Goal: Information Seeking & Learning: Learn about a topic

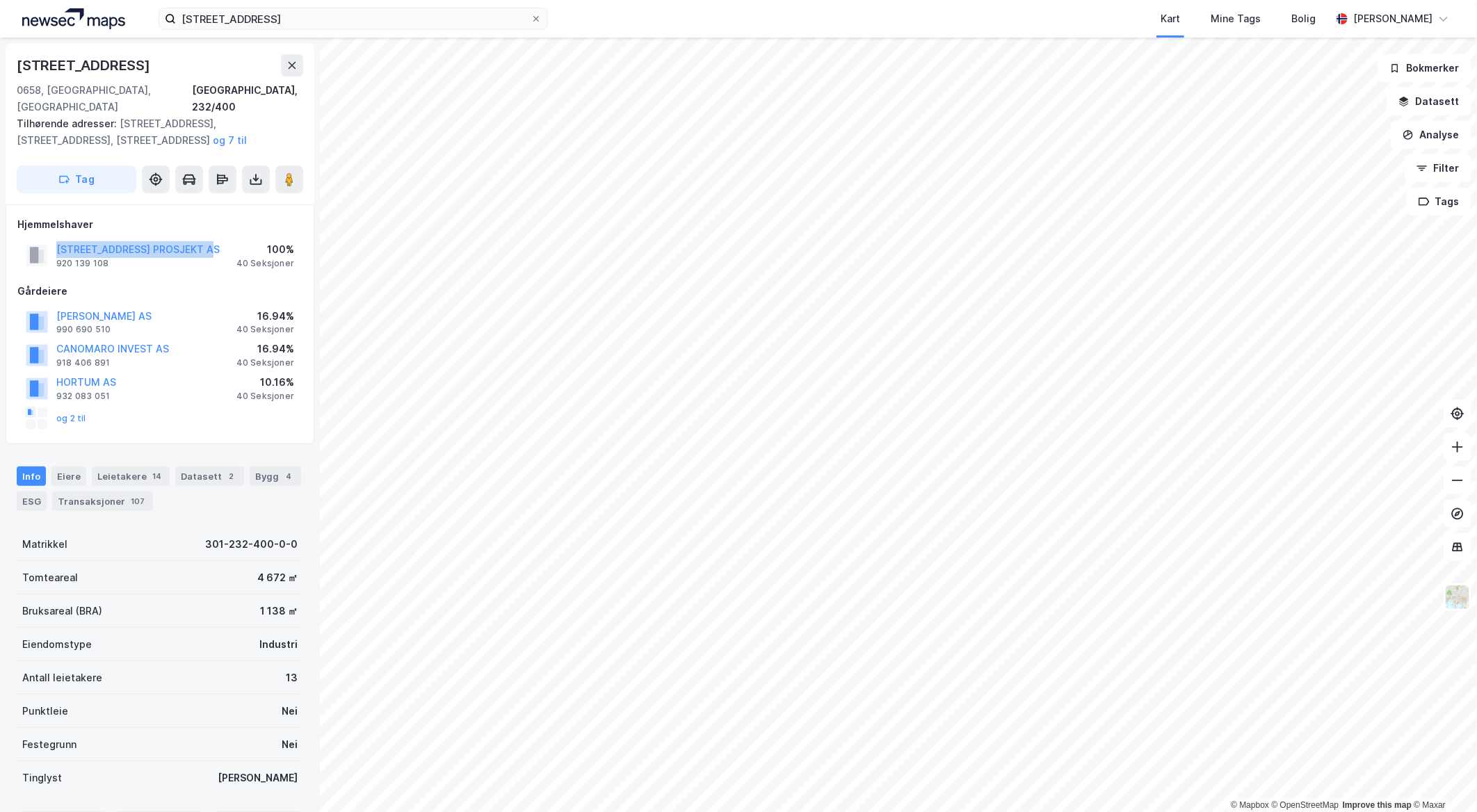
scroll to position [36, 0]
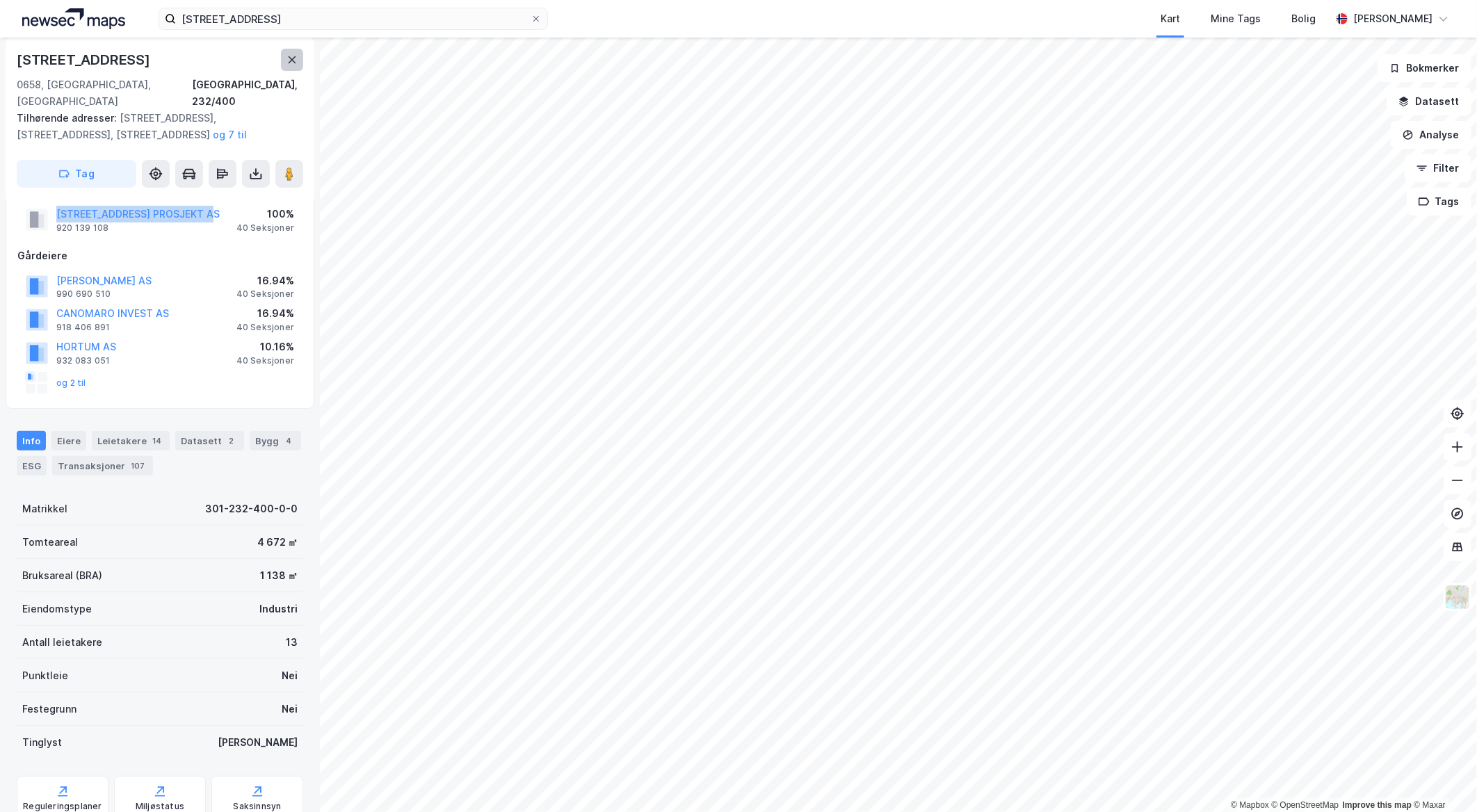
click at [293, 63] on icon at bounding box center [291, 59] width 11 height 11
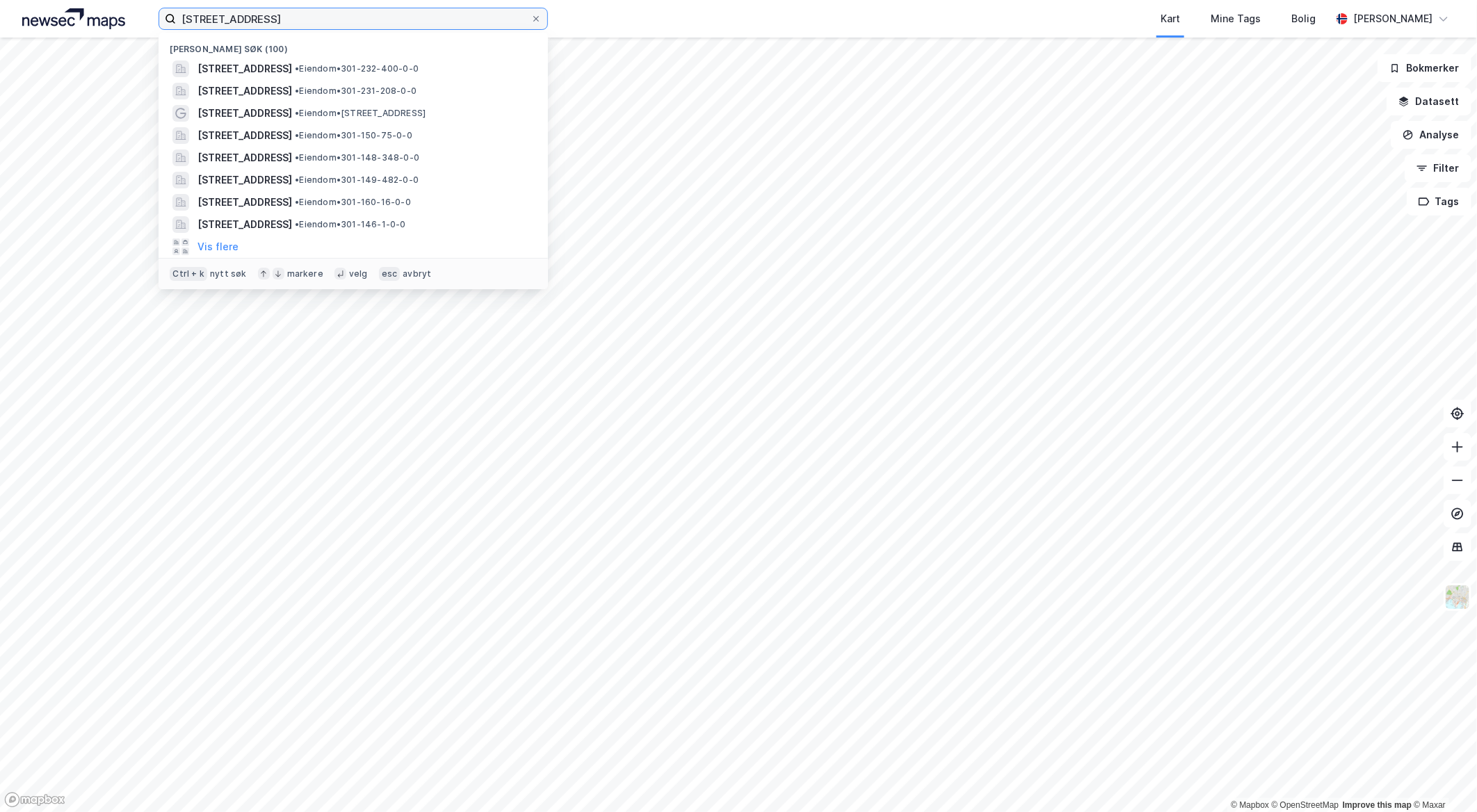
drag, startPoint x: 279, startPoint y: 18, endPoint x: 29, endPoint y: 33, distance: 250.4
click at [29, 33] on div "[STREET_ADDRESS] Nylige søk (100) [STREET_ADDRESS] • Eiendom • 301-232-400-0-0 …" at bounding box center [738, 19] width 1477 height 37
type input "d"
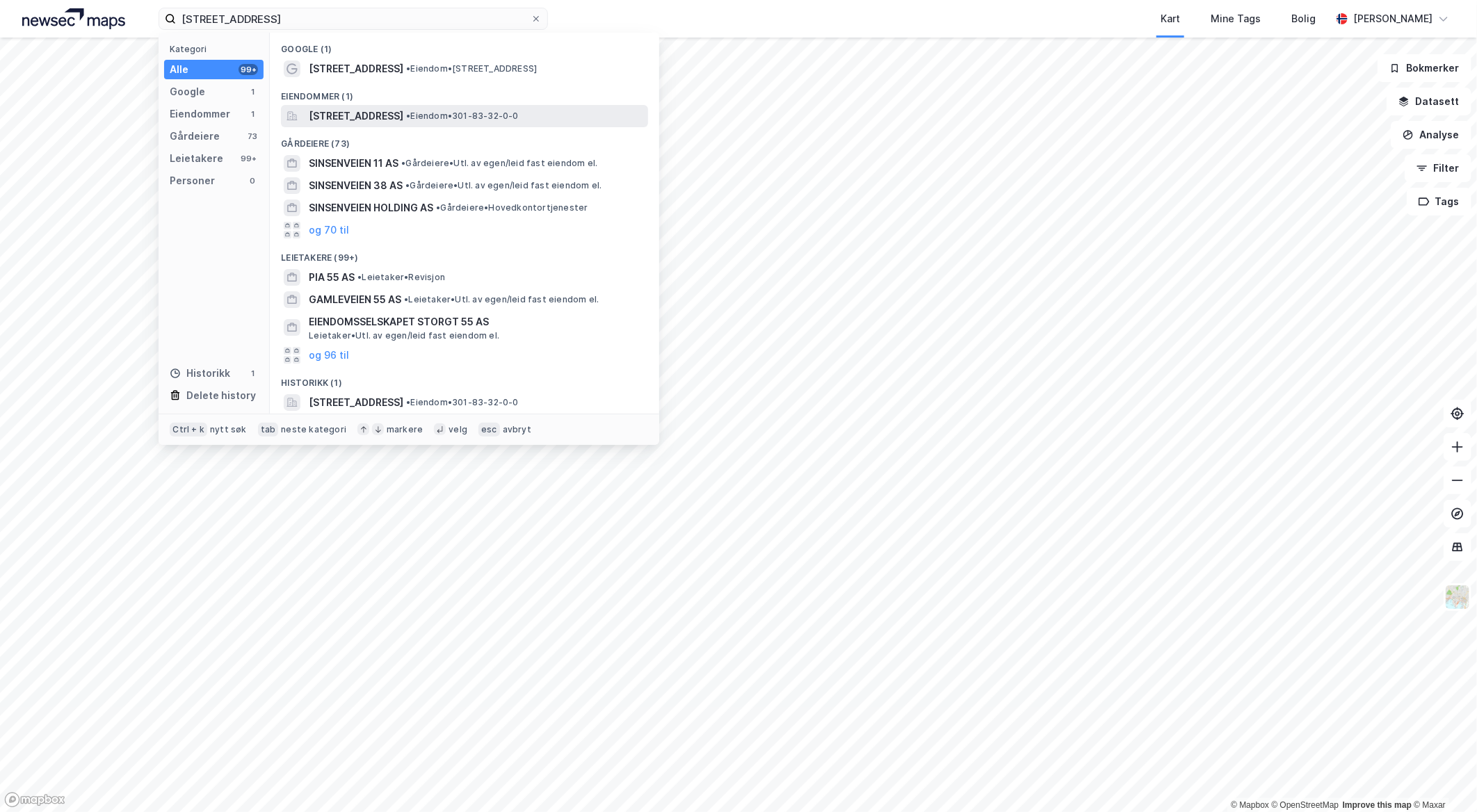
click at [387, 113] on span "[STREET_ADDRESS]" at bounding box center [356, 116] width 95 height 17
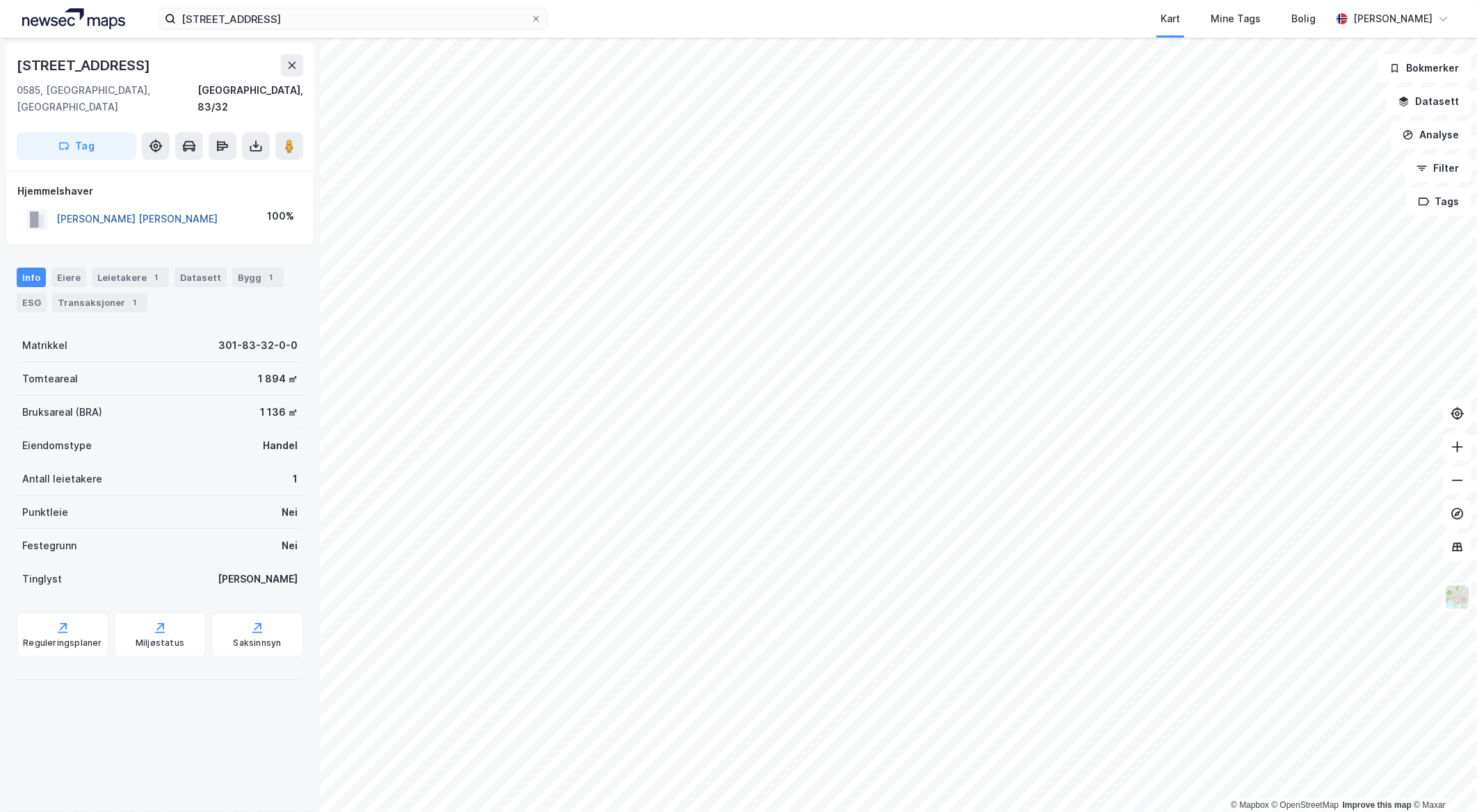
click at [0, 0] on button "[PERSON_NAME] [PERSON_NAME]" at bounding box center [0, 0] width 0 height 0
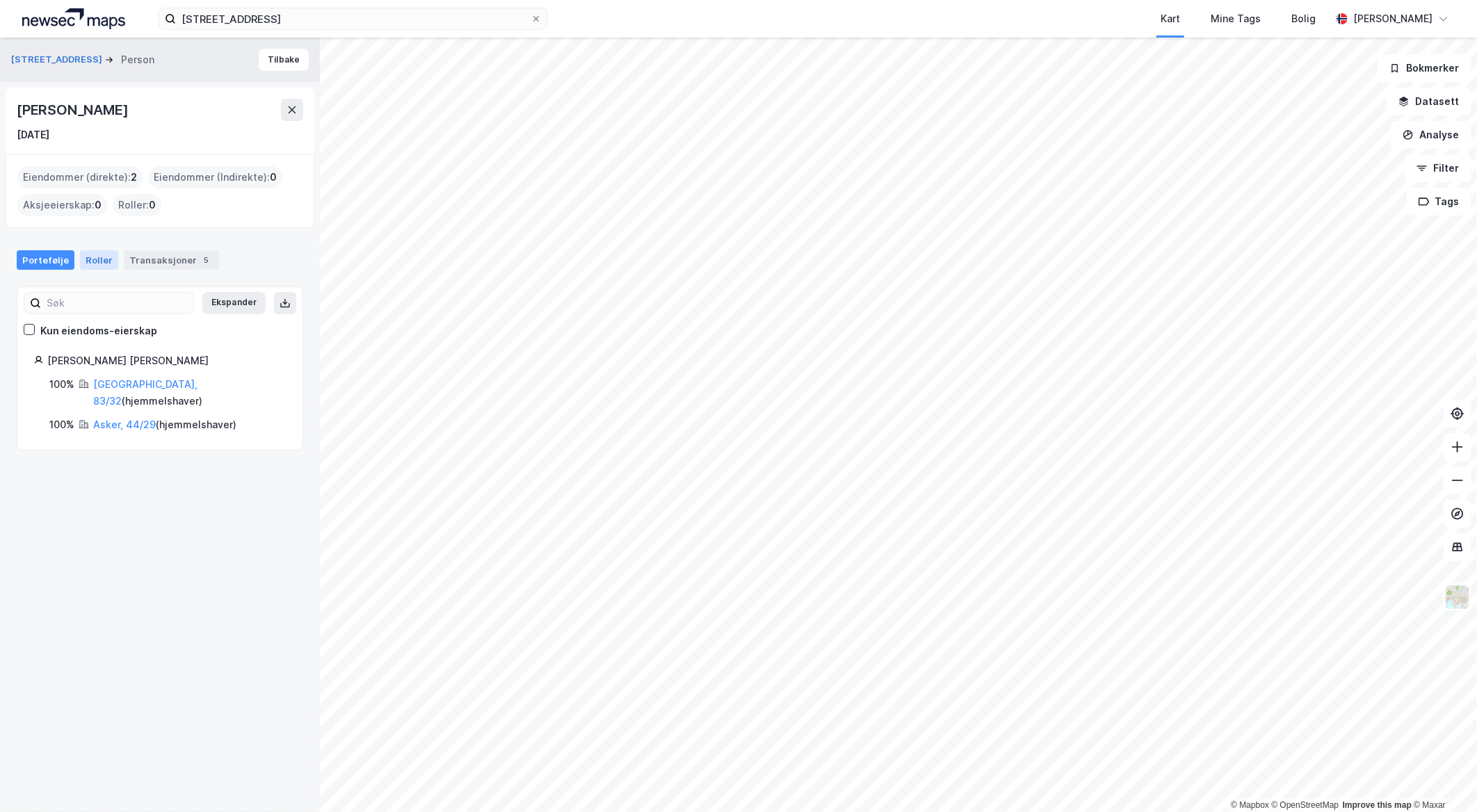
click at [95, 267] on div "Roller" at bounding box center [98, 260] width 38 height 19
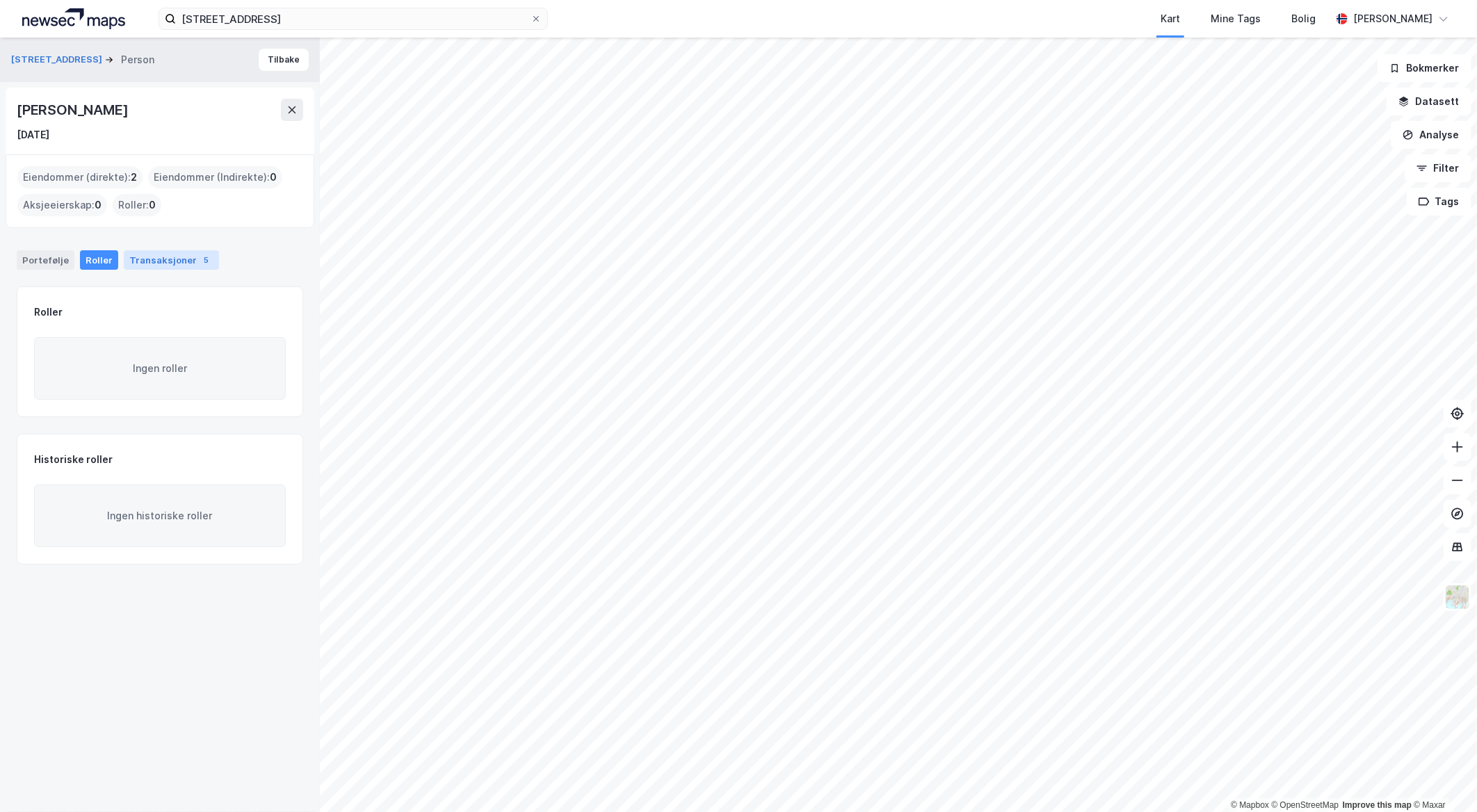
click at [141, 258] on div "Transaksjoner 5" at bounding box center [171, 260] width 95 height 19
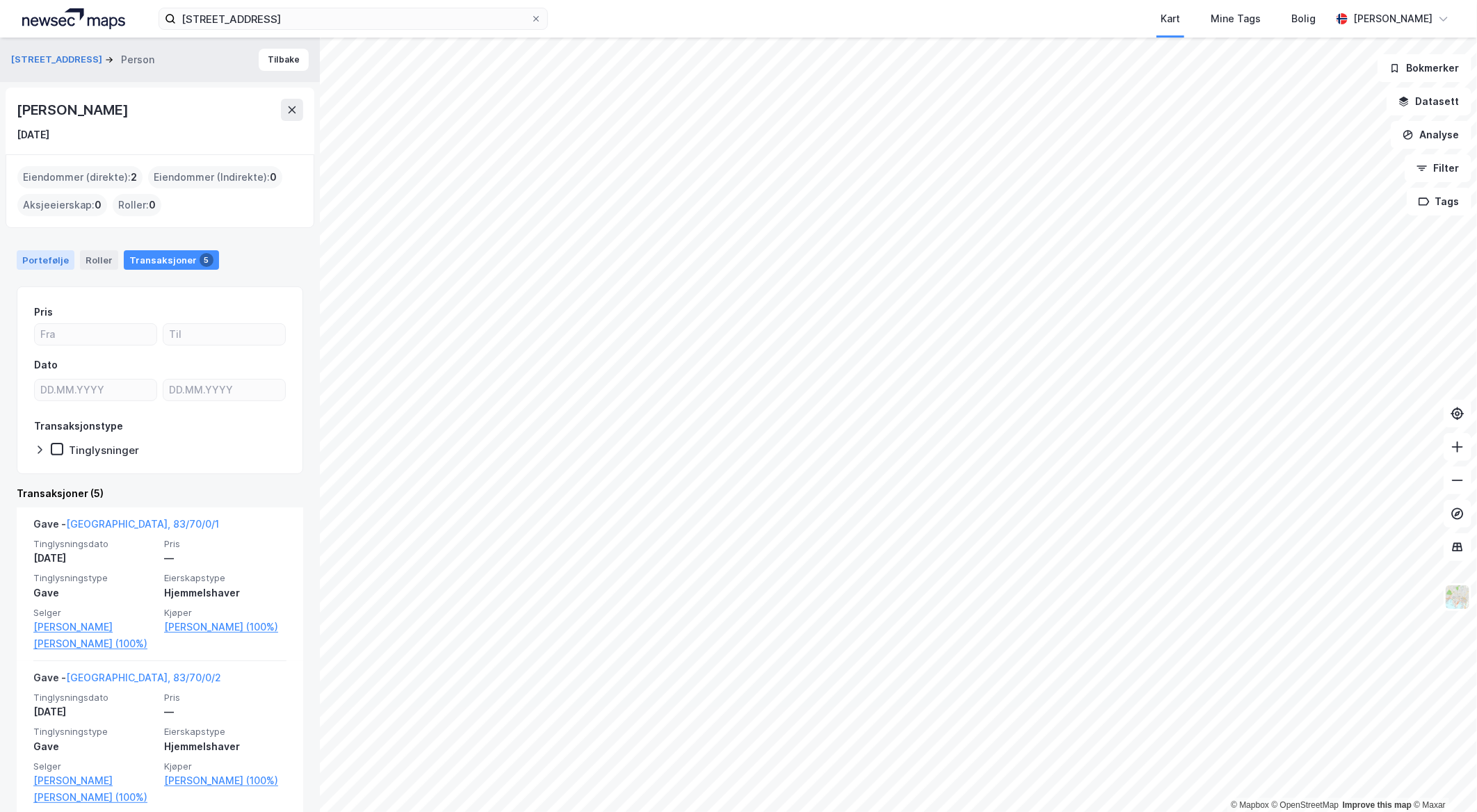
click at [45, 260] on div "Portefølje" at bounding box center [46, 260] width 58 height 19
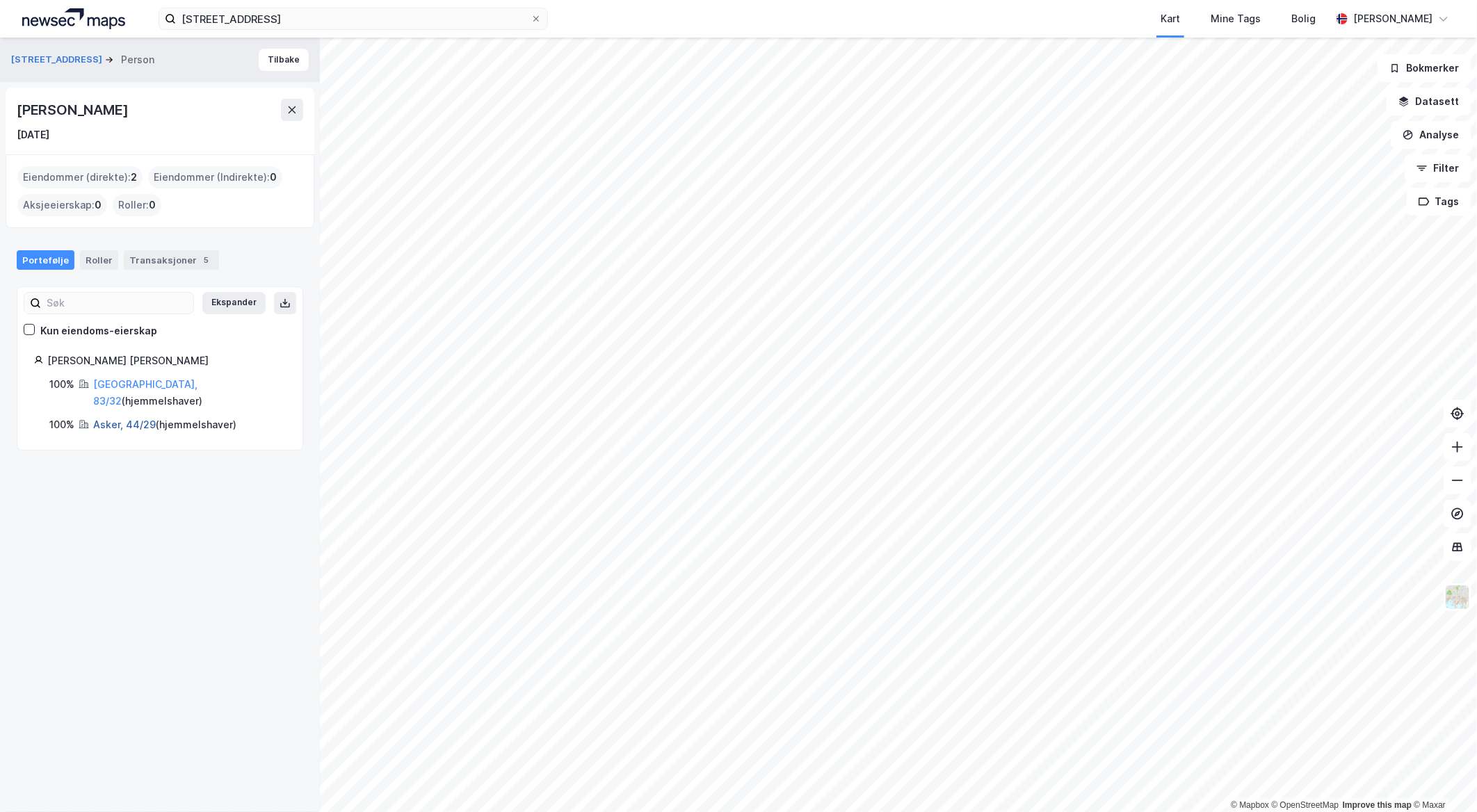
click at [111, 418] on link "Asker, 44/29" at bounding box center [124, 424] width 63 height 12
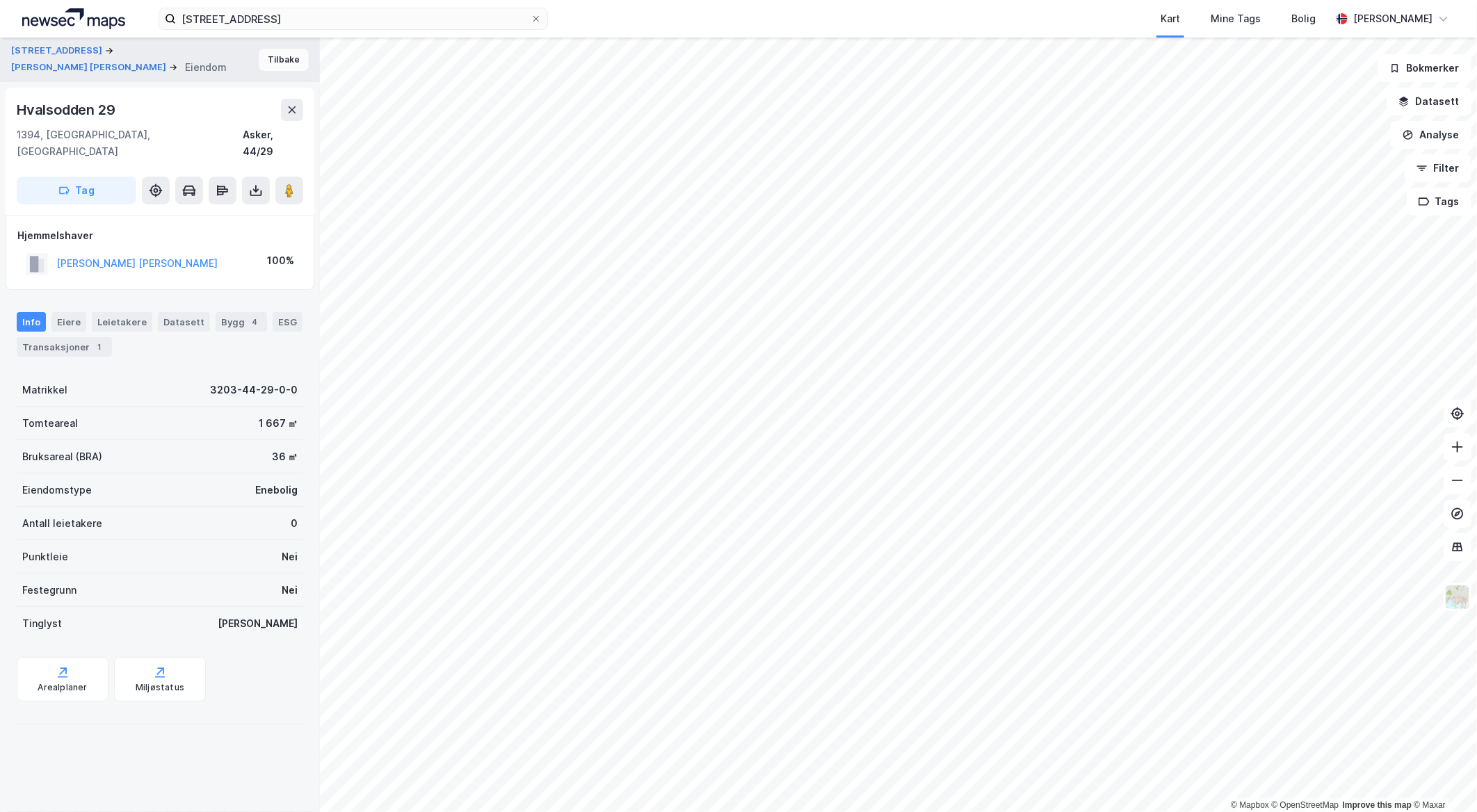
click at [281, 64] on button "Tilbake" at bounding box center [283, 59] width 50 height 22
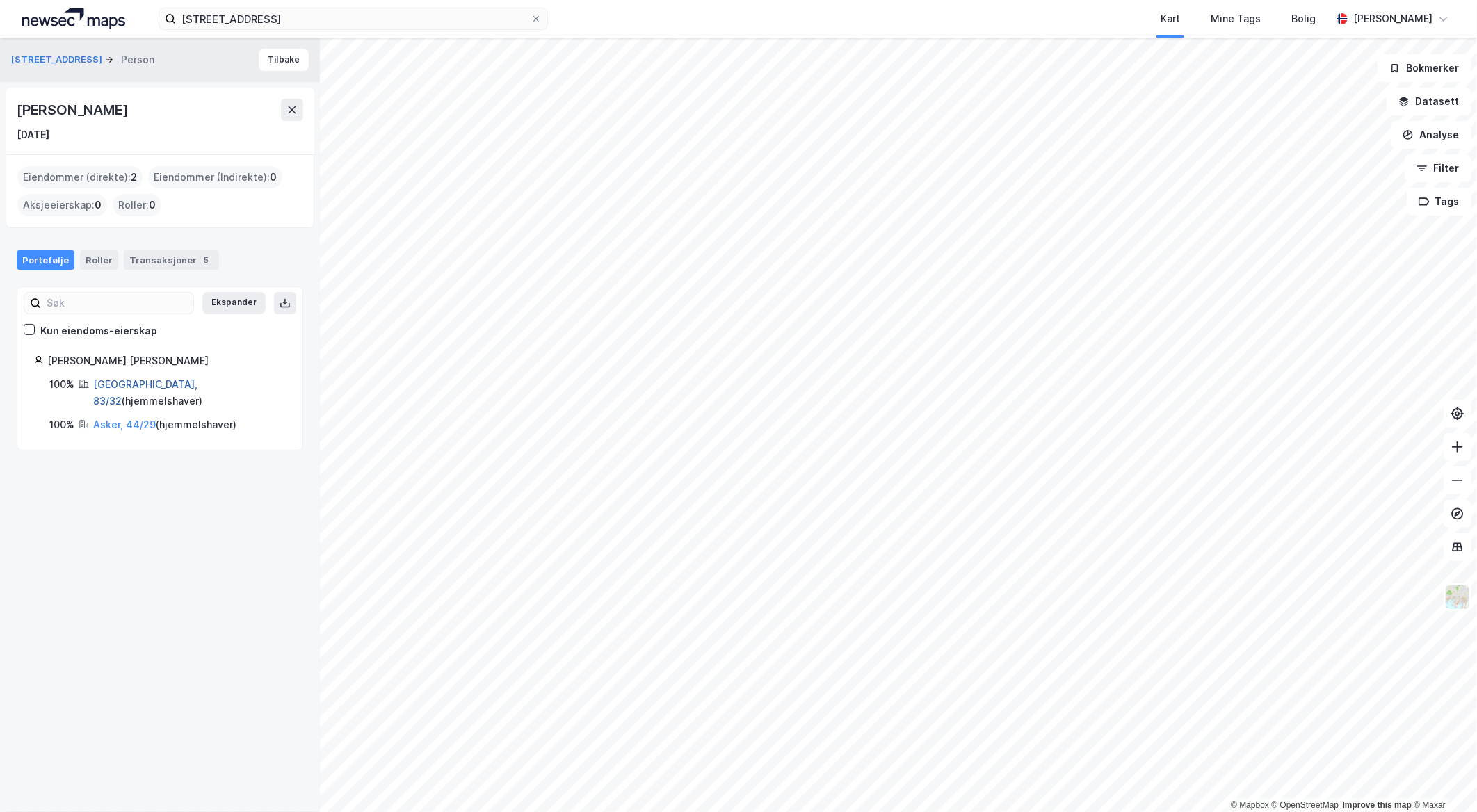
click at [117, 384] on link "[GEOGRAPHIC_DATA], 83/32" at bounding box center [145, 393] width 104 height 29
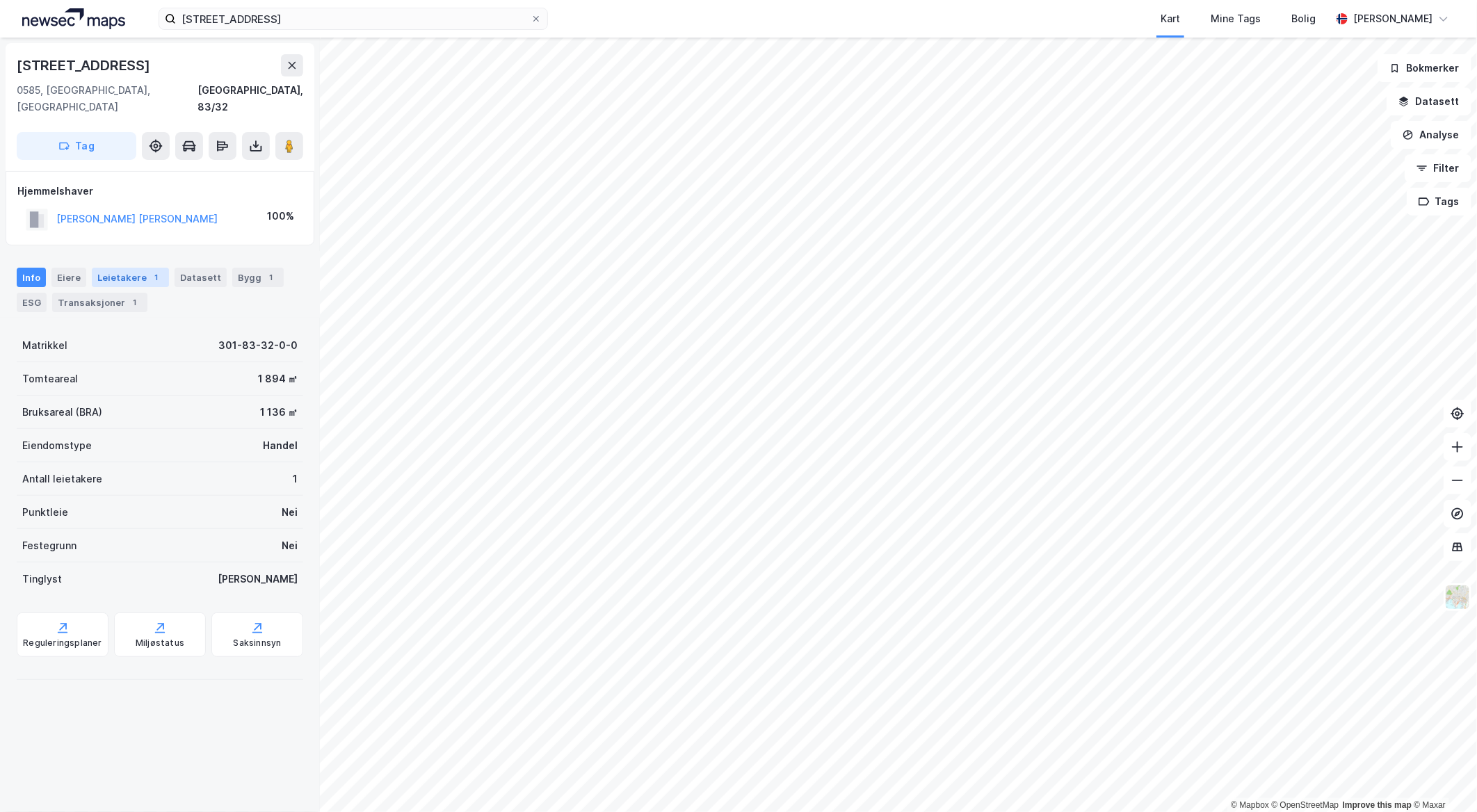
click at [138, 268] on div "Leietakere 1" at bounding box center [130, 277] width 77 height 19
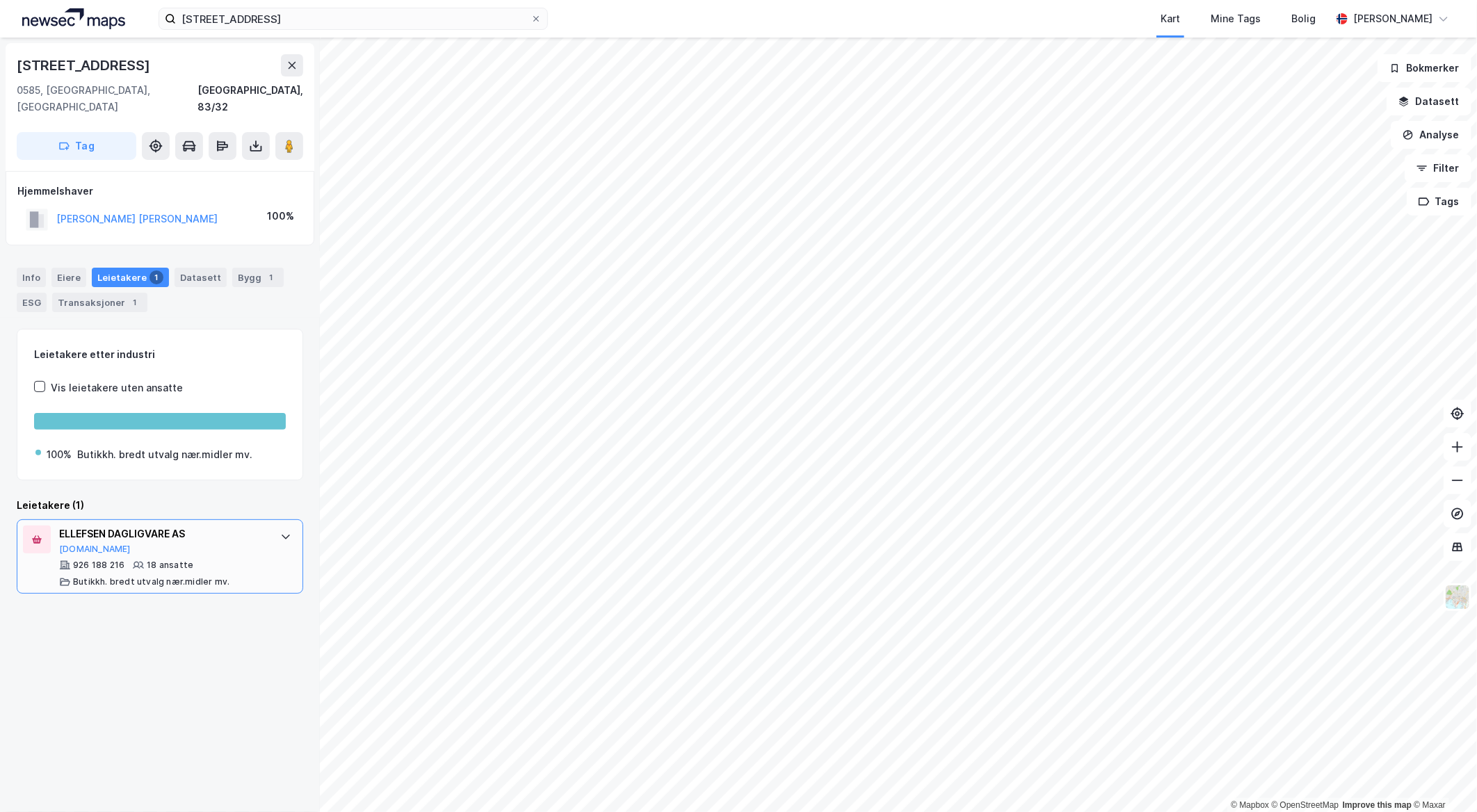
click at [244, 526] on div "ELLEFSEN DAGLIGVARE AS" at bounding box center [163, 534] width 207 height 17
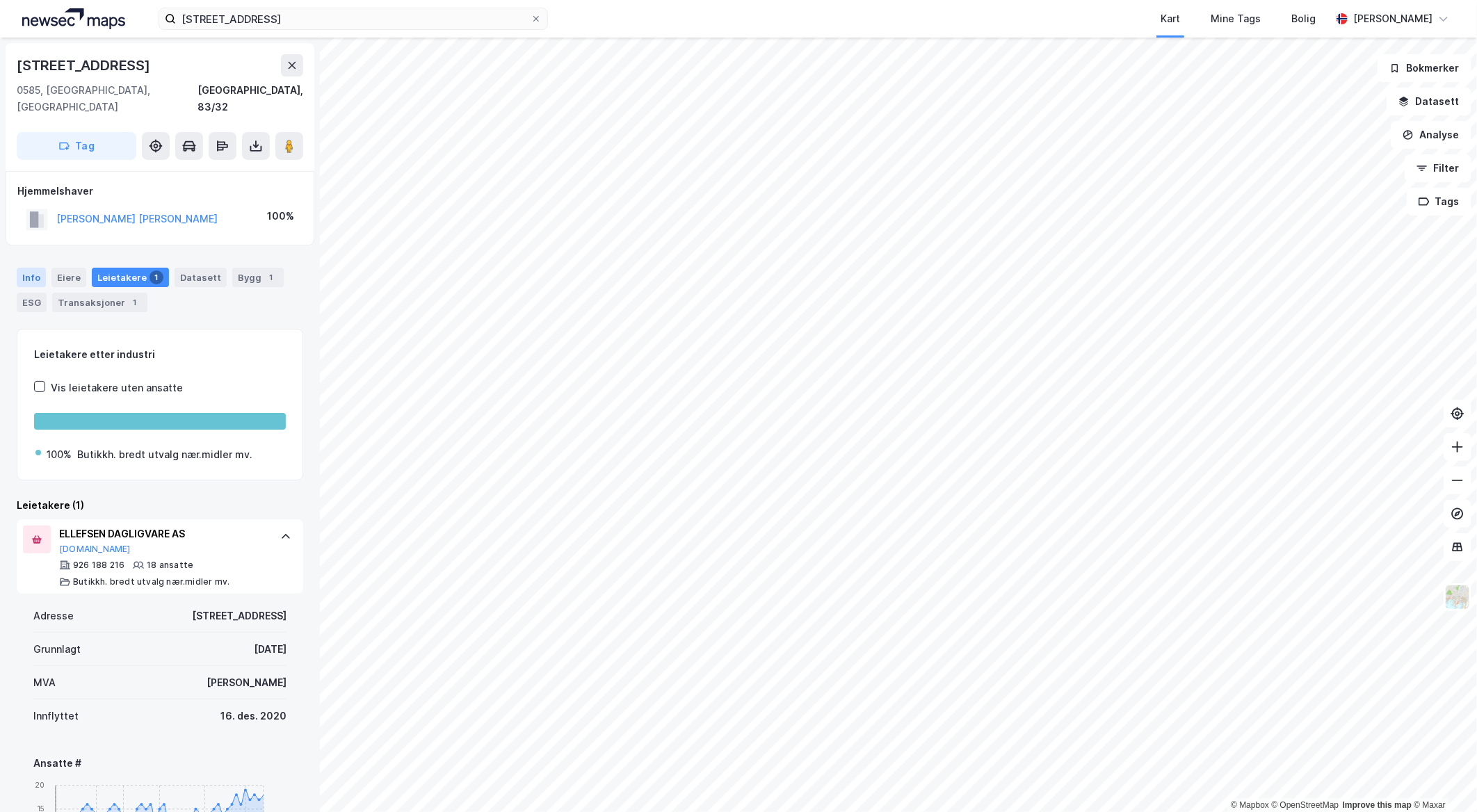
click at [40, 268] on div "Info" at bounding box center [31, 277] width 29 height 19
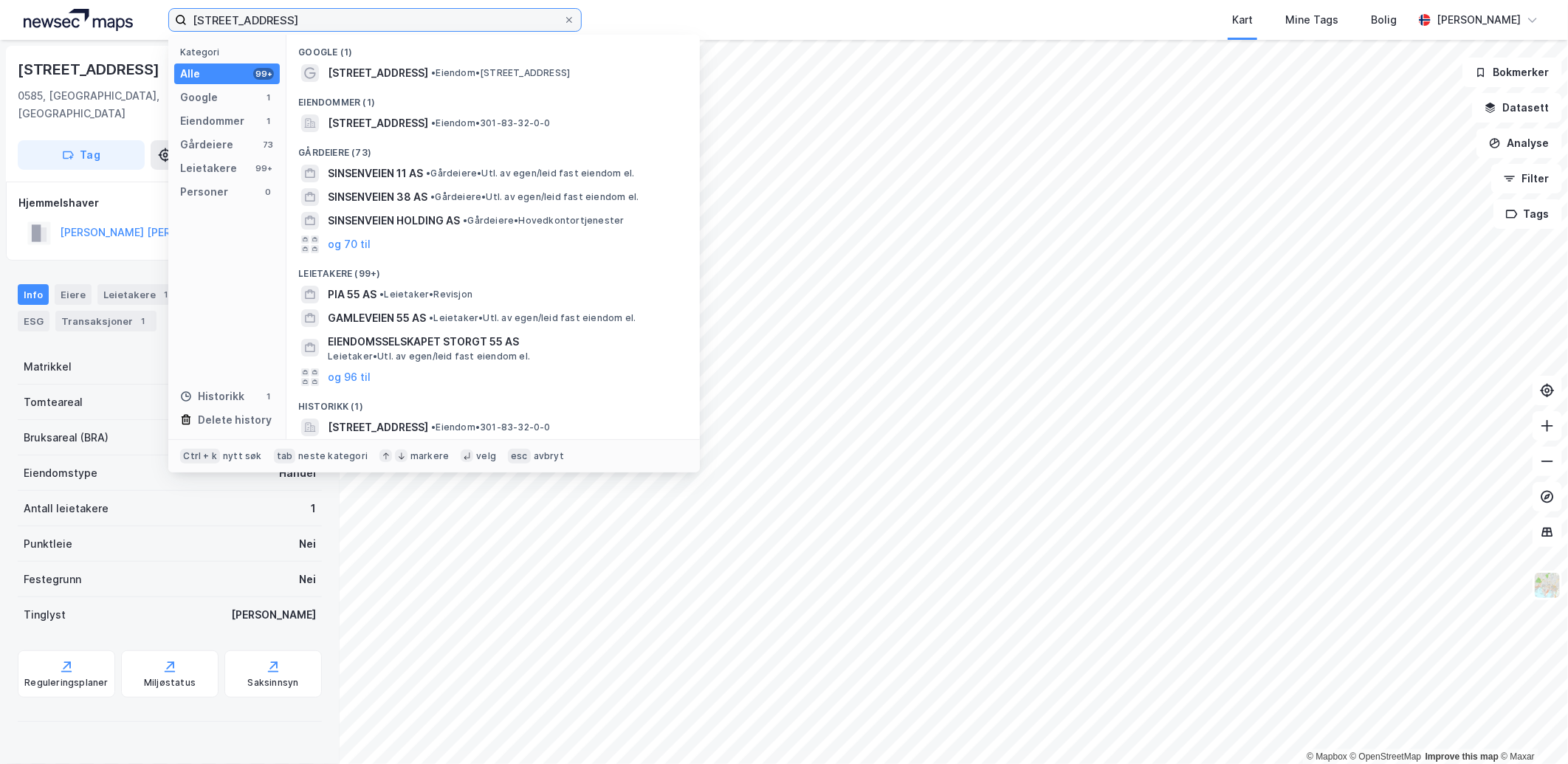
drag, startPoint x: 263, startPoint y: 23, endPoint x: -60, endPoint y: 28, distance: 323.0
click at [0, 28] on html "[STREET_ADDRESS] Kategori Alle 99+ Google 1 Eiendommer 1 Gårdeiere 73 Leietaker…" at bounding box center [784, 382] width 1568 height 764
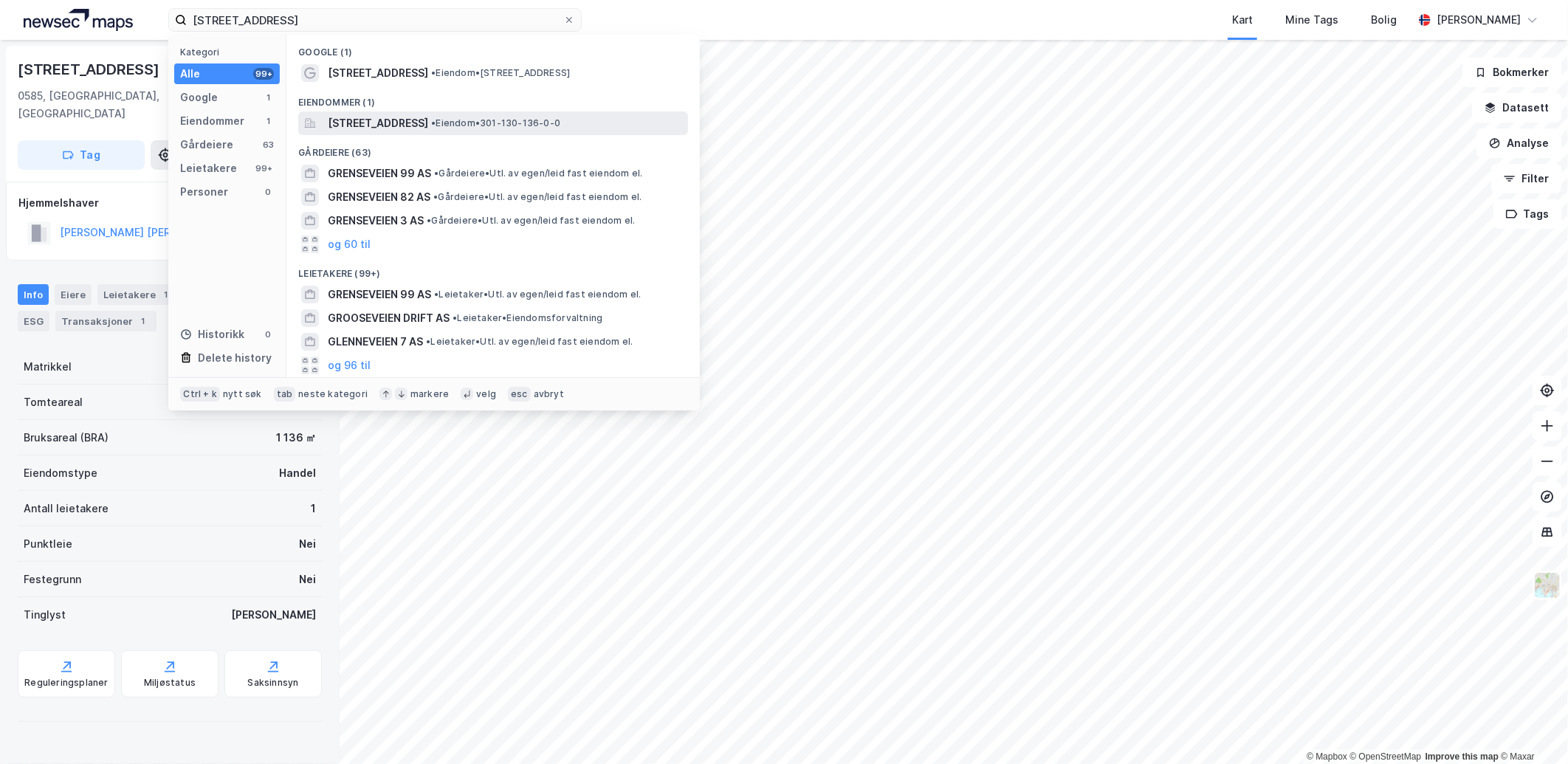
click at [394, 117] on span "[STREET_ADDRESS]" at bounding box center [378, 123] width 101 height 18
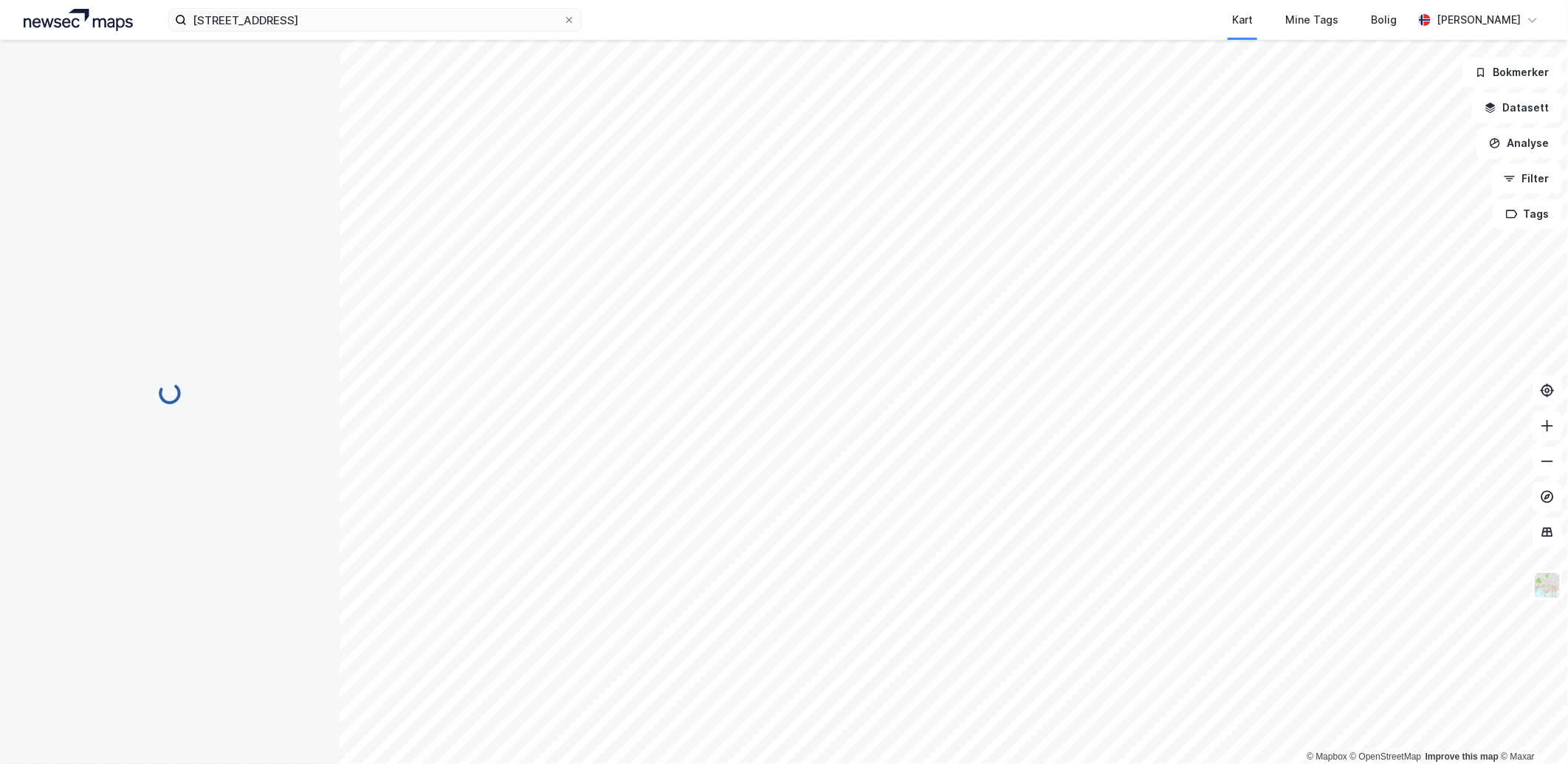
scroll to position [1, 0]
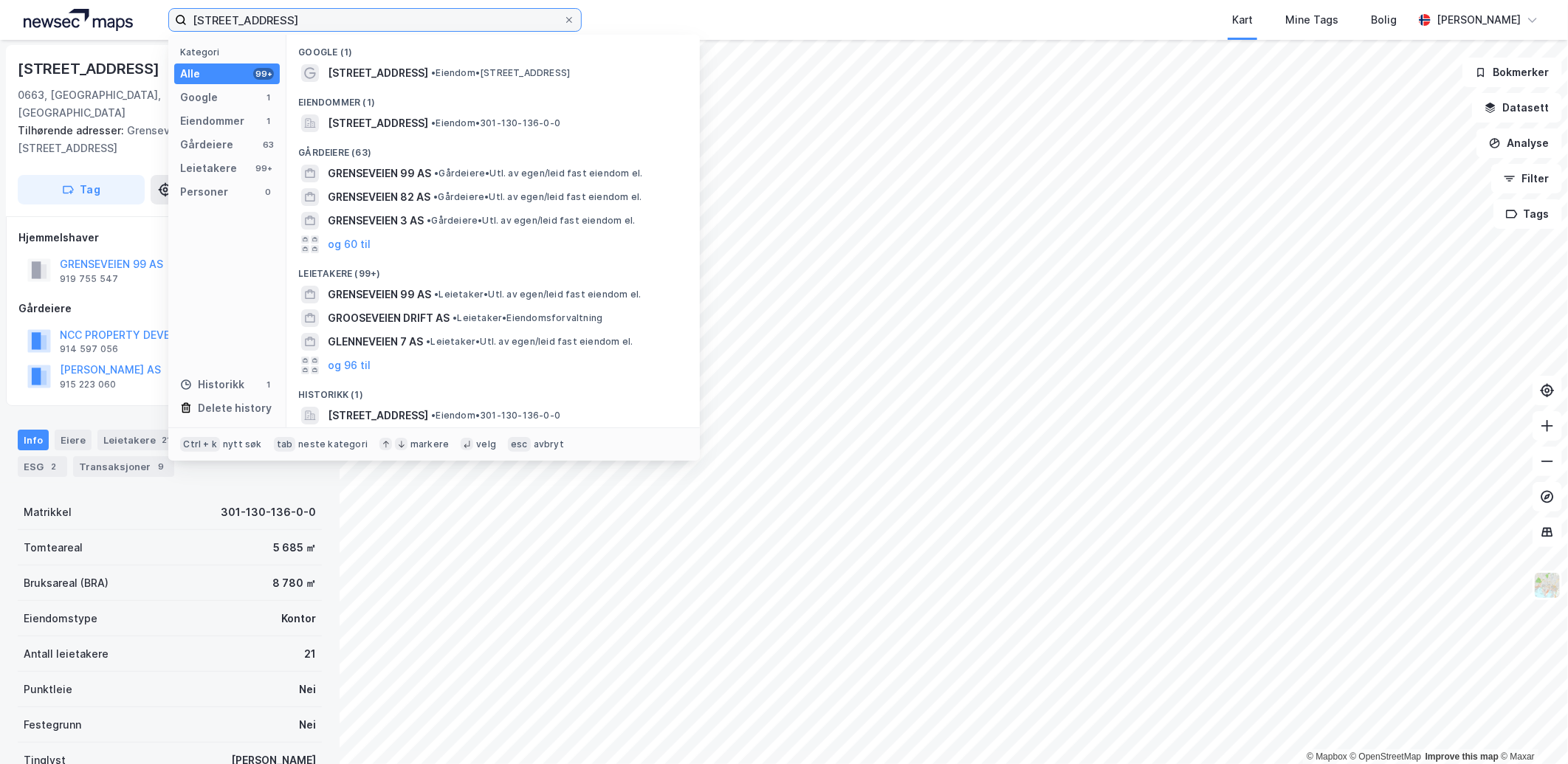
click at [274, 22] on input "[STREET_ADDRESS]" at bounding box center [375, 20] width 377 height 22
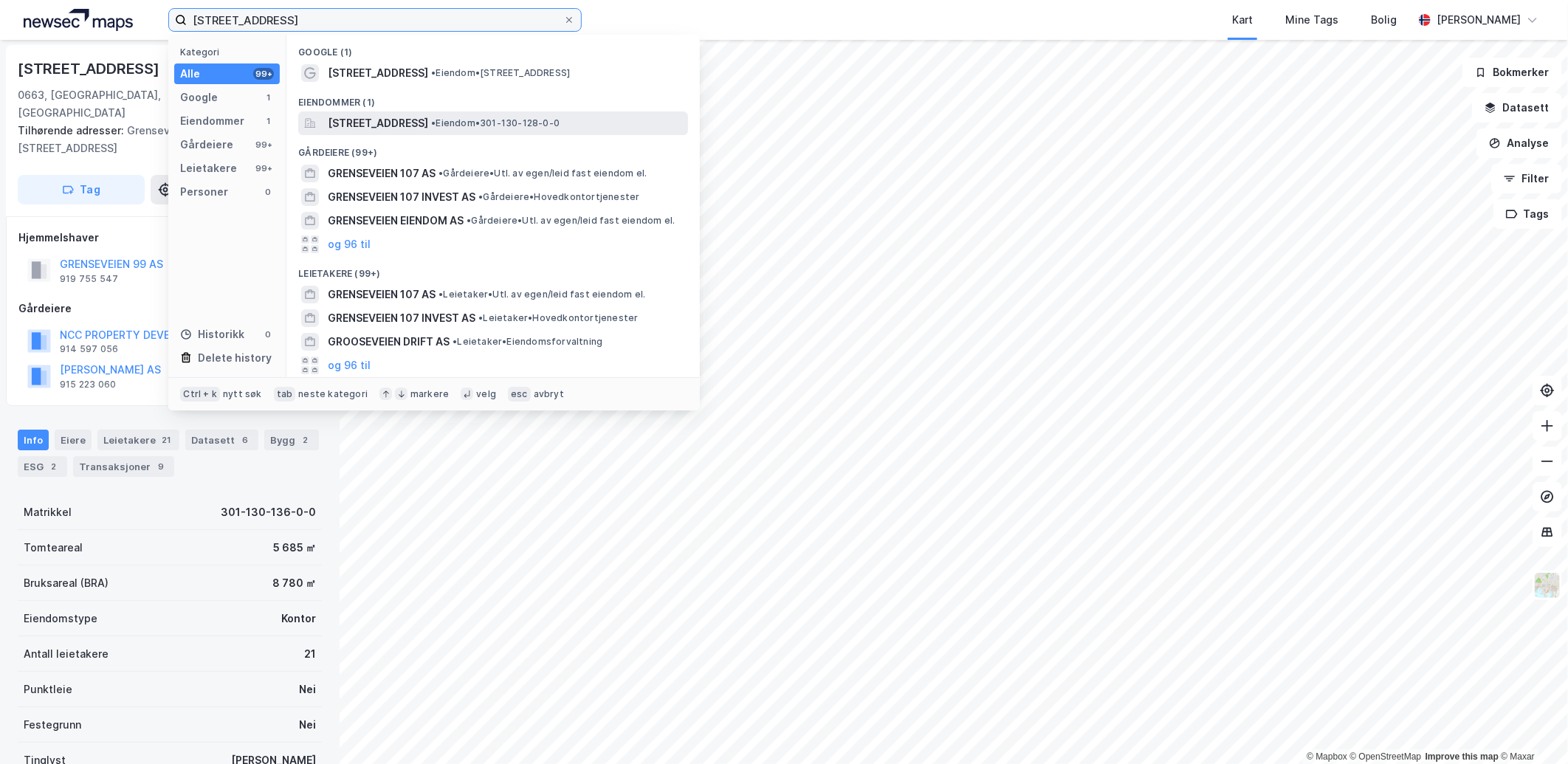
type input "[STREET_ADDRESS]"
click at [409, 121] on span "[STREET_ADDRESS]" at bounding box center [378, 123] width 101 height 18
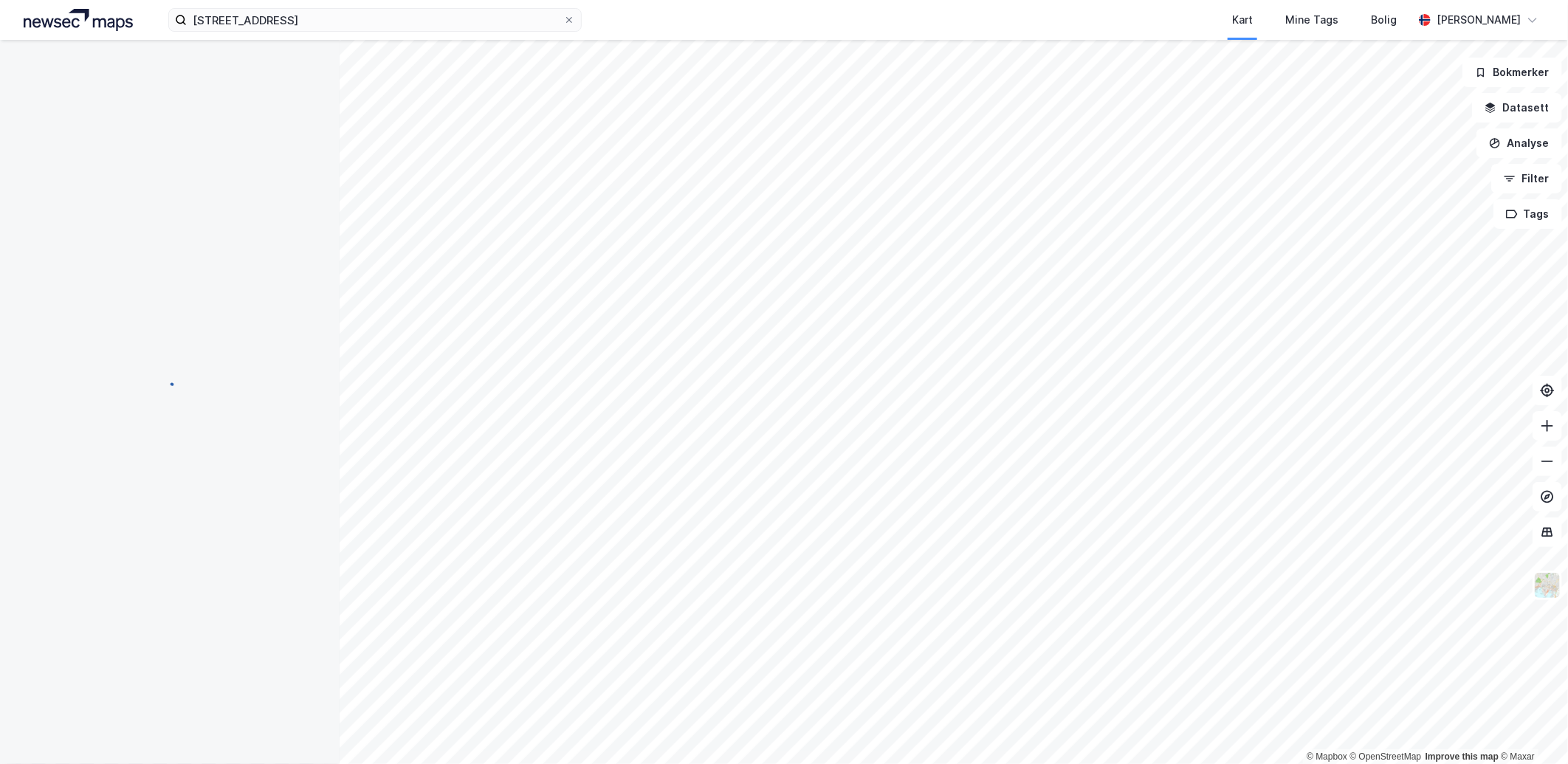
scroll to position [1, 0]
